Goal: Communication & Community: Answer question/provide support

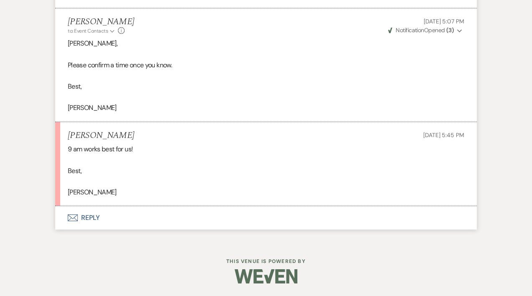
scroll to position [2277, 0]
click at [101, 220] on button "Envelope Reply" at bounding box center [265, 217] width 421 height 23
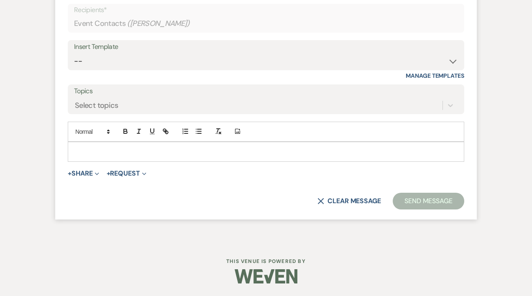
scroll to position [2510, 0]
click at [89, 149] on p at bounding box center [265, 151] width 383 height 9
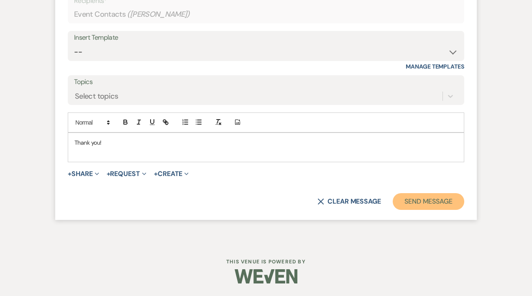
click at [410, 210] on button "Send Message" at bounding box center [429, 201] width 72 height 17
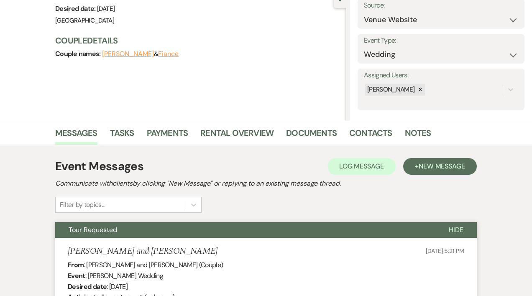
scroll to position [0, 0]
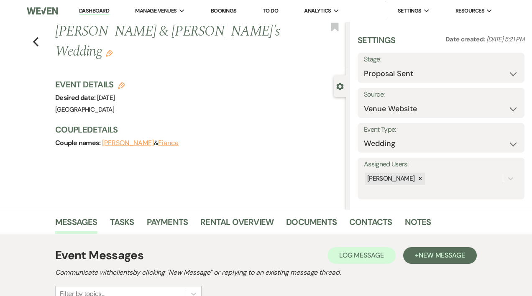
click at [98, 11] on link "Dashboard" at bounding box center [94, 11] width 30 height 8
